Goal: Task Accomplishment & Management: Use online tool/utility

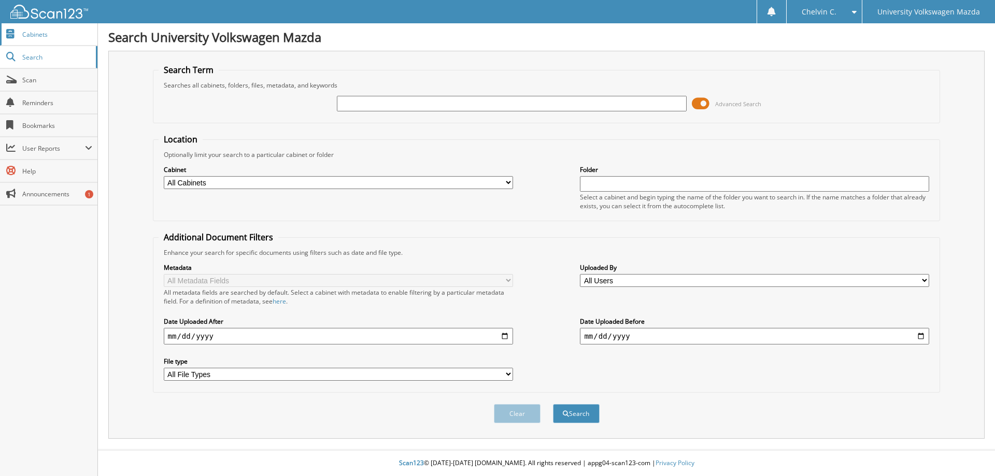
click at [62, 31] on span "Cabinets" at bounding box center [57, 34] width 70 height 9
click at [65, 39] on link "Cabinets" at bounding box center [48, 34] width 97 height 22
click at [66, 36] on span "Cabinets" at bounding box center [57, 34] width 70 height 9
click at [530, 111] on fieldset "Search Term Searches all cabinets, folders, files, metadata, and keywords Advan…" at bounding box center [547, 93] width 788 height 59
click at [530, 111] on div at bounding box center [511, 104] width 349 height 18
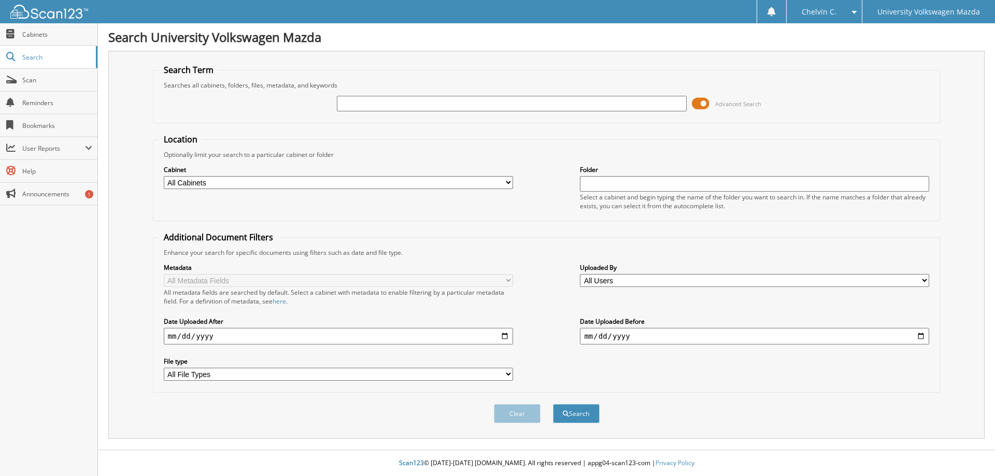
click at [530, 106] on input "text" at bounding box center [511, 104] width 349 height 16
paste input "V25033"
type input "V25033"
click at [585, 417] on button "Search" at bounding box center [576, 413] width 47 height 19
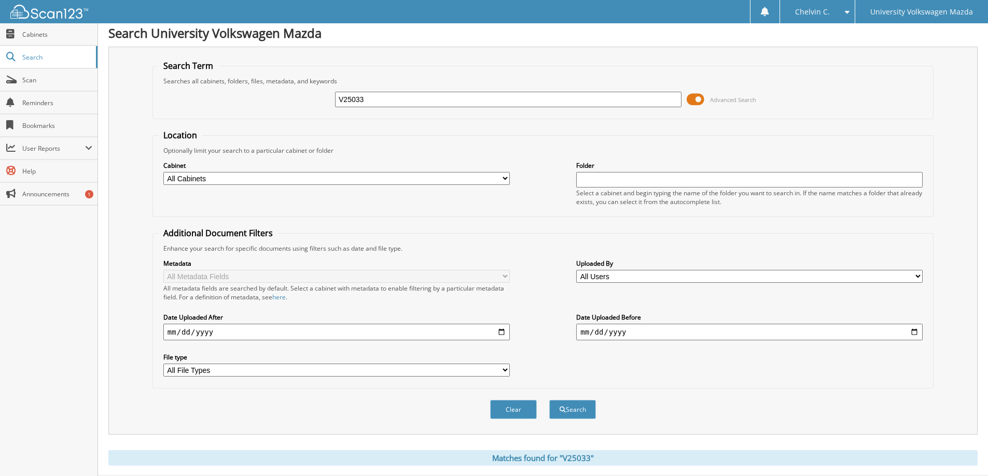
scroll to position [31, 0]
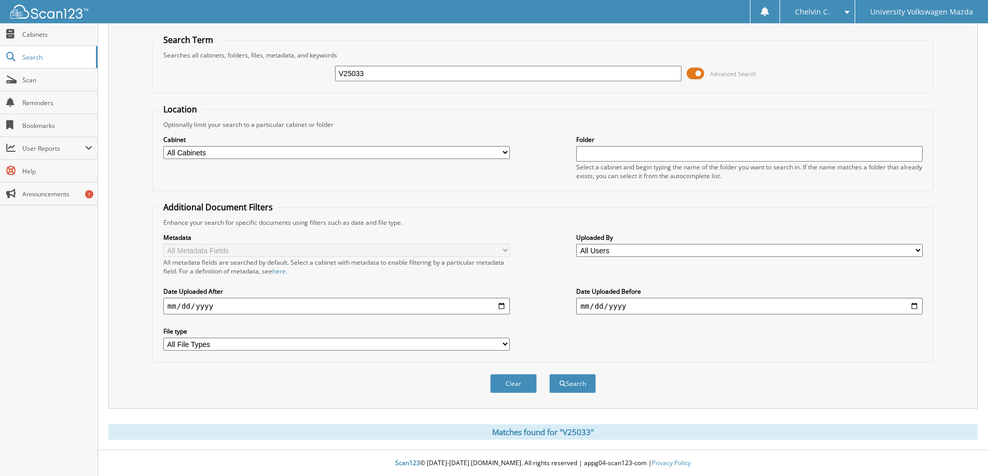
drag, startPoint x: 480, startPoint y: 67, endPoint x: 476, endPoint y: 78, distance: 12.0
click at [479, 67] on input "V25033" at bounding box center [508, 74] width 346 height 16
click at [475, 80] on input "V25033" at bounding box center [508, 74] width 346 height 16
paste input "3VWBX7BU1SM043658"
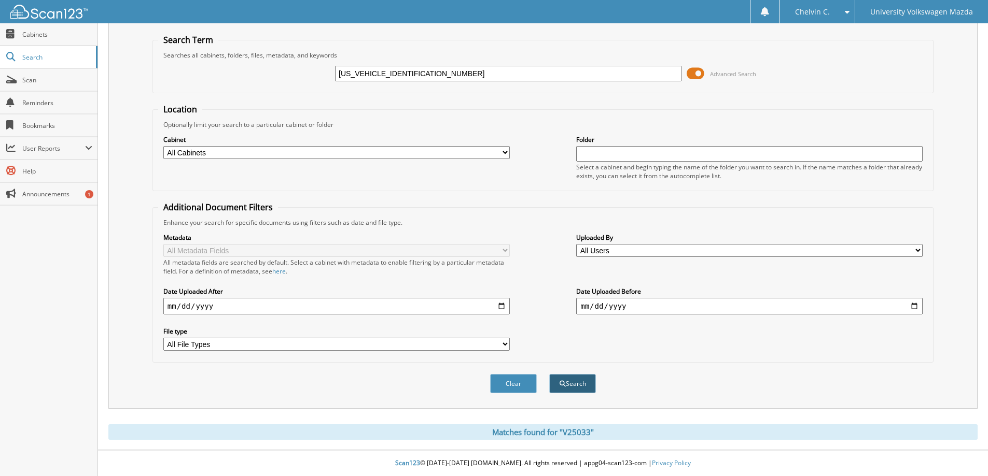
type input "3VWBX7BU1SM043658"
click at [570, 386] on button "Search" at bounding box center [572, 383] width 47 height 19
